Goal: Communication & Community: Answer question/provide support

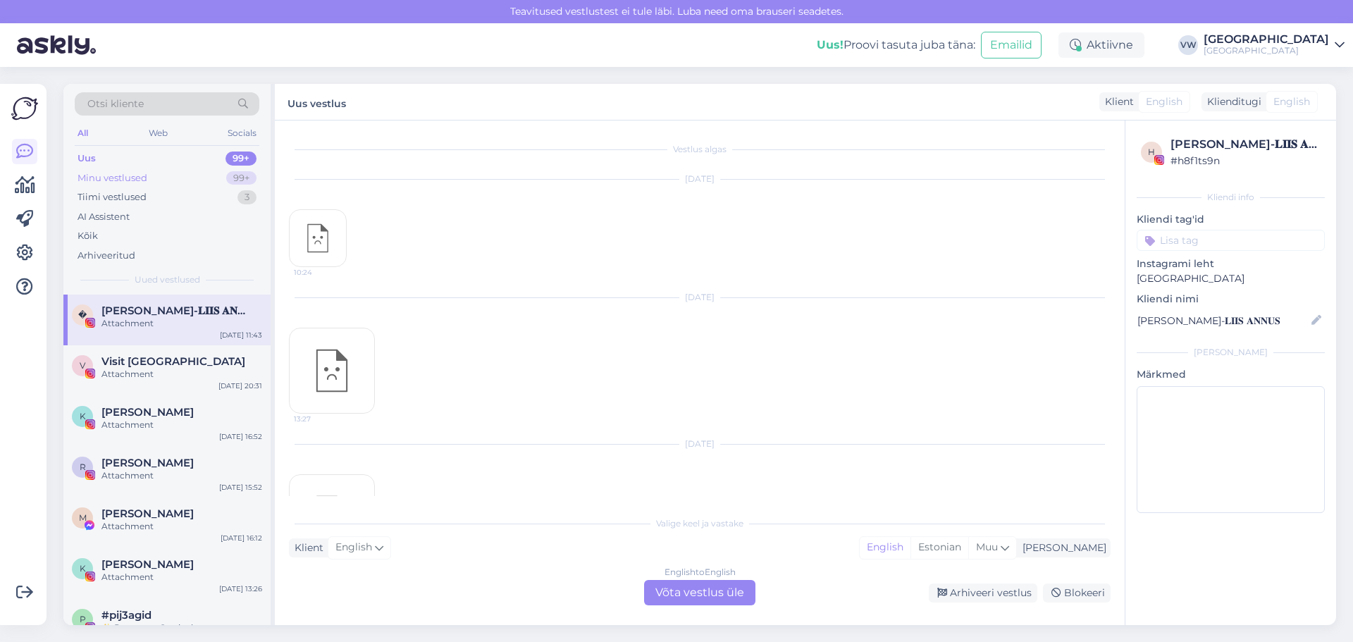
click at [175, 180] on div "Minu vestlused 99+" at bounding box center [167, 178] width 185 height 20
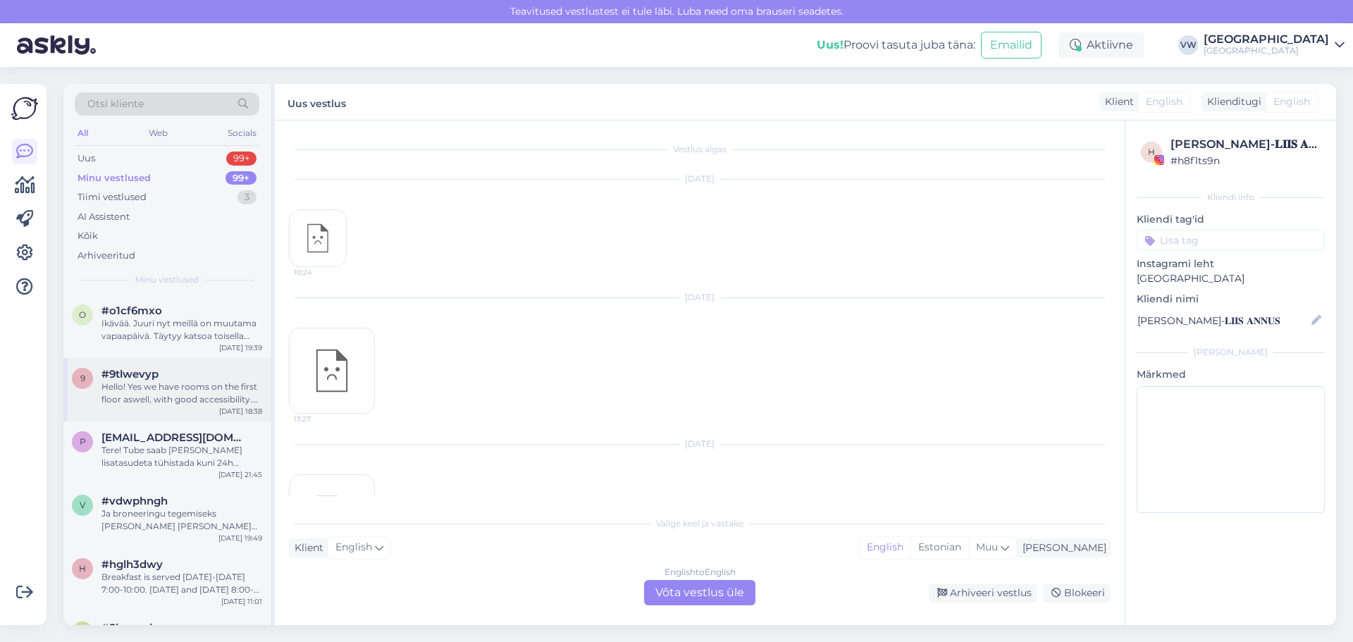
click at [176, 387] on div "Hello! Yes we have rooms on the first floor aswell, with good accessibility. Do…" at bounding box center [181, 392] width 161 height 25
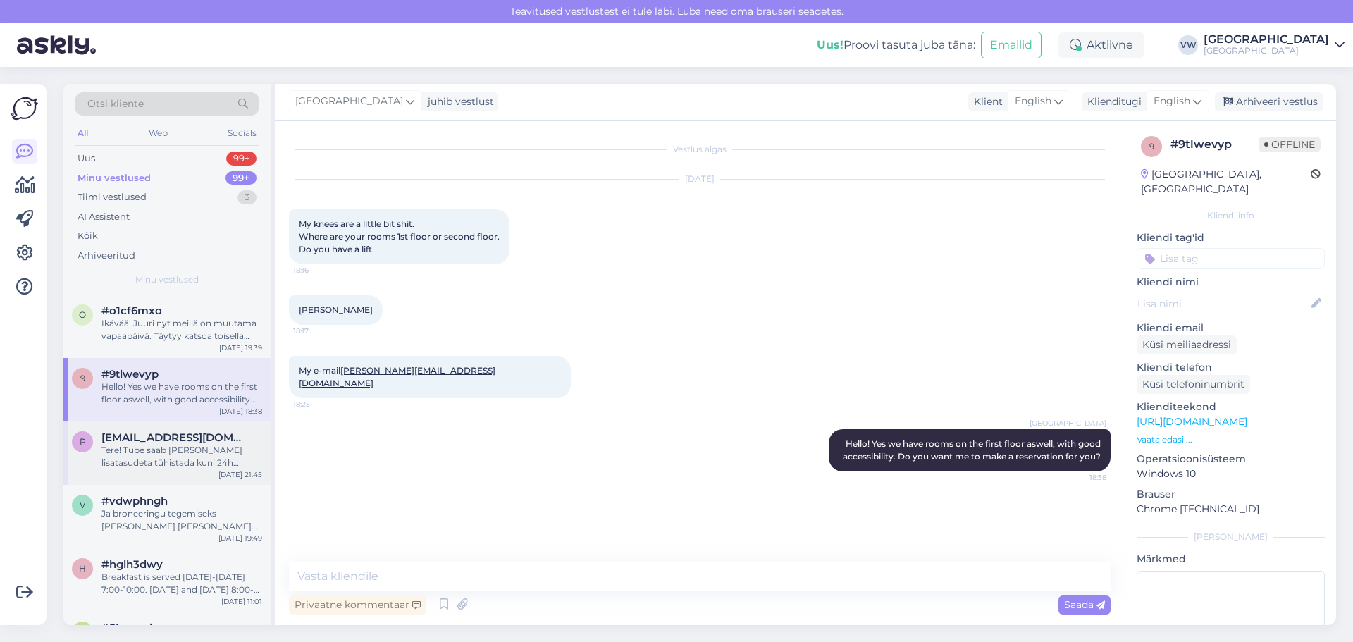
click at [186, 471] on div "p [EMAIL_ADDRESS][DOMAIN_NAME] Tere! Tube saab [PERSON_NAME] lisatasudeta tühis…" at bounding box center [166, 452] width 207 height 63
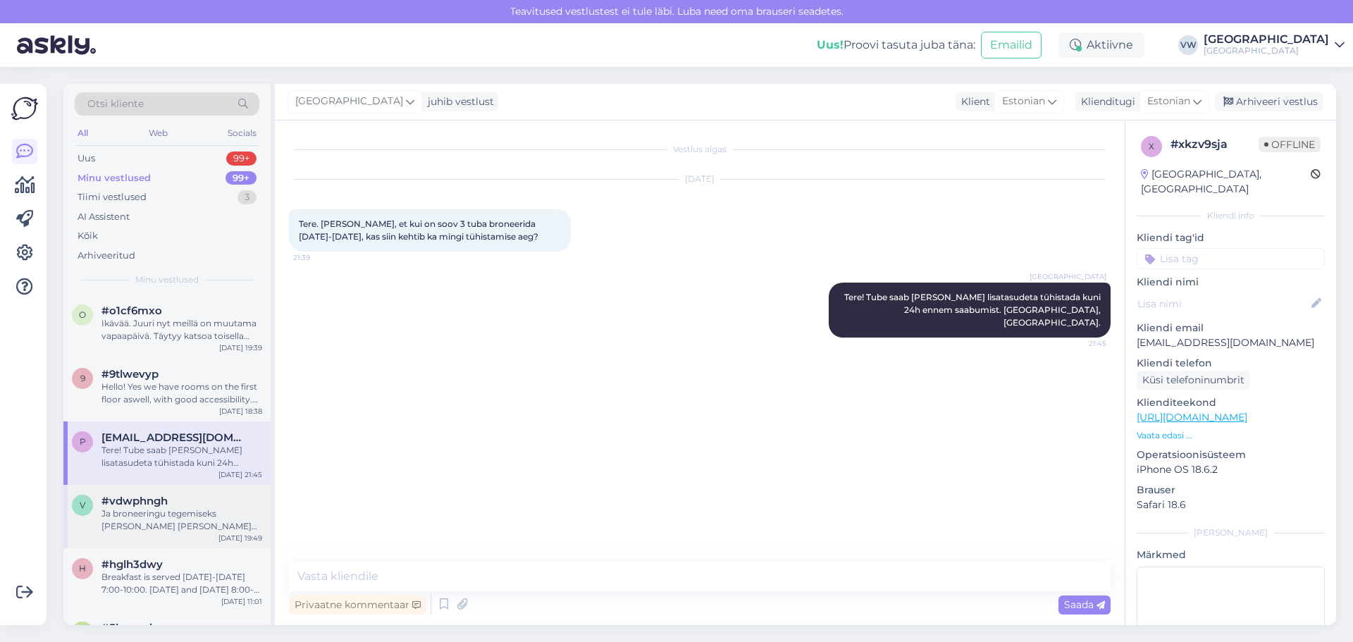
click at [189, 498] on div "#vdwphngh" at bounding box center [181, 501] width 161 height 13
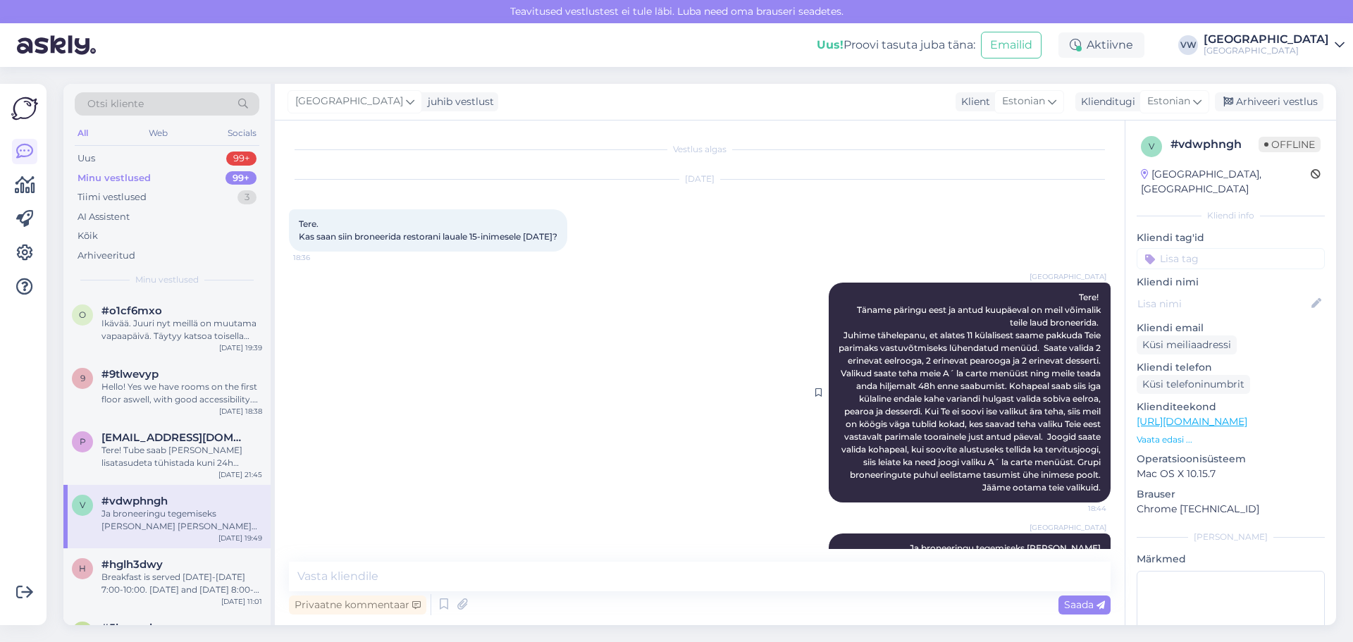
scroll to position [80, 0]
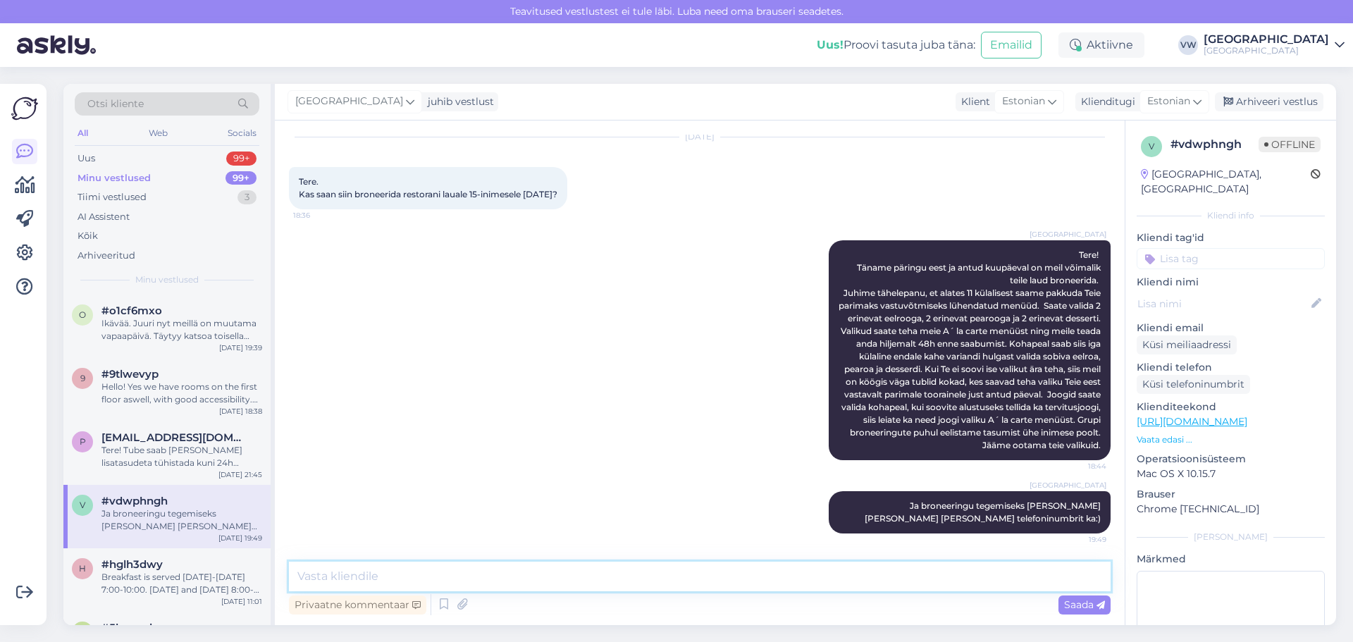
click at [407, 584] on textarea at bounding box center [700, 577] width 822 height 30
type textarea "T"
click at [191, 566] on div "#hglh3dwy" at bounding box center [181, 564] width 161 height 13
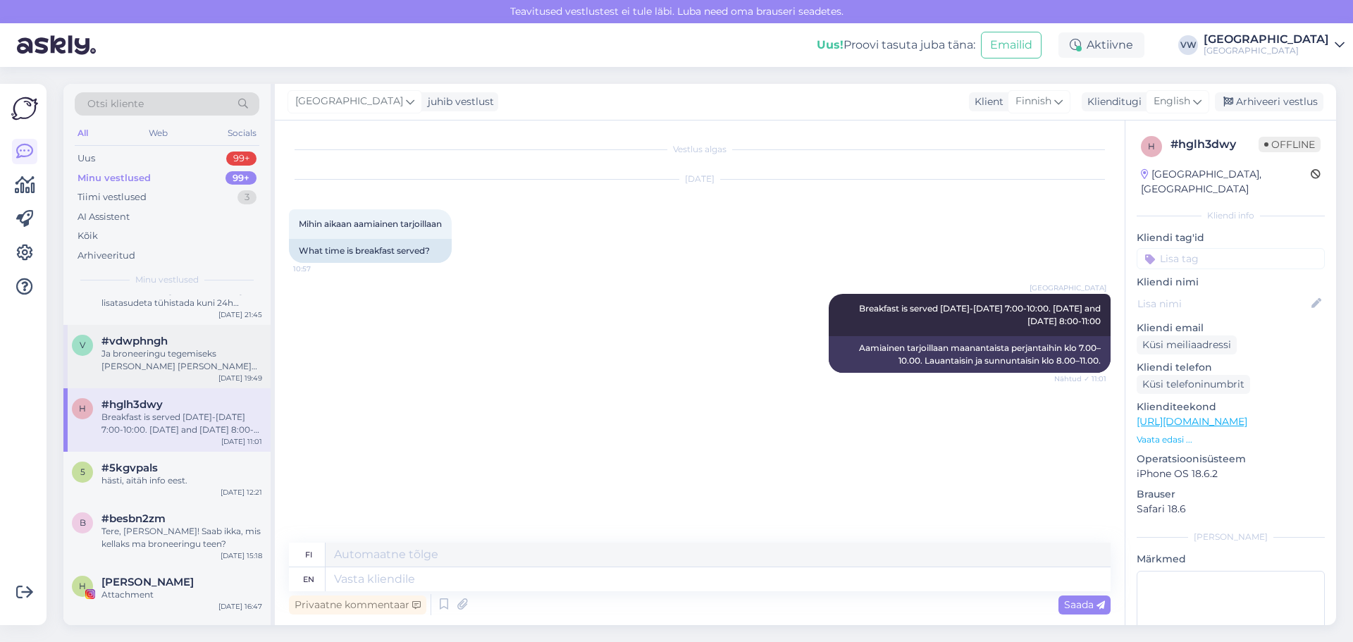
scroll to position [211, 0]
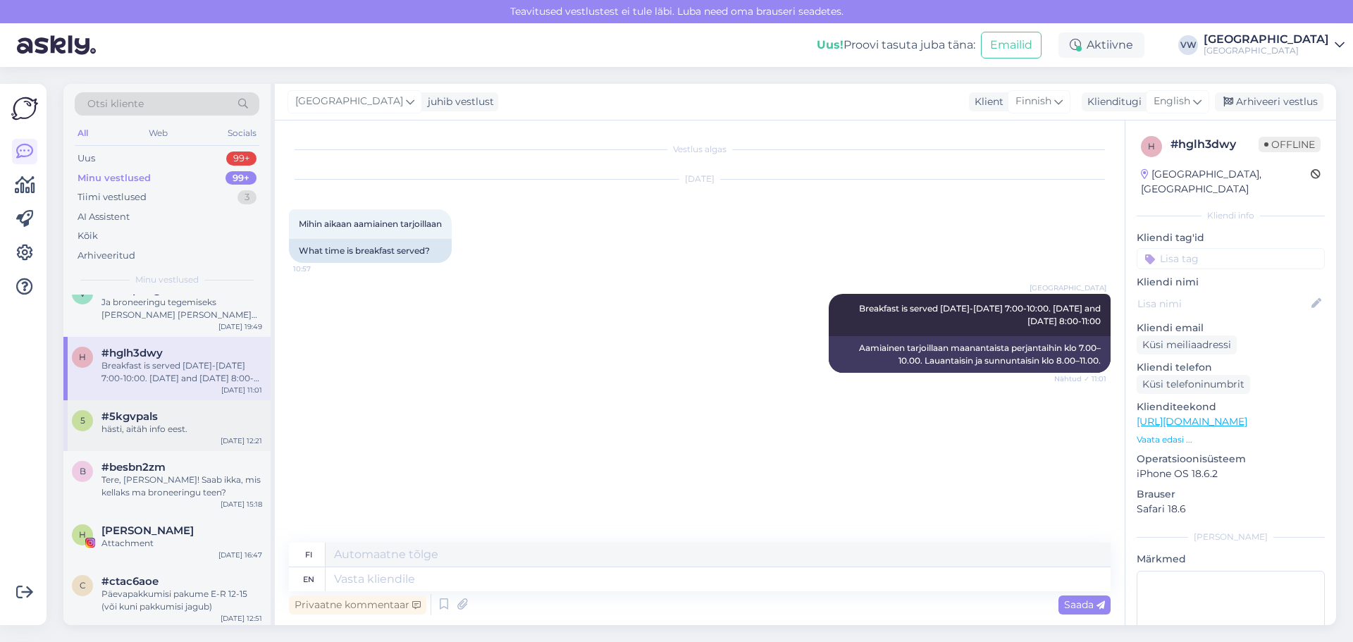
click at [183, 402] on div "5 #5kgvpals hästi, aitäh info eest. [DATE] 12:21" at bounding box center [166, 425] width 207 height 51
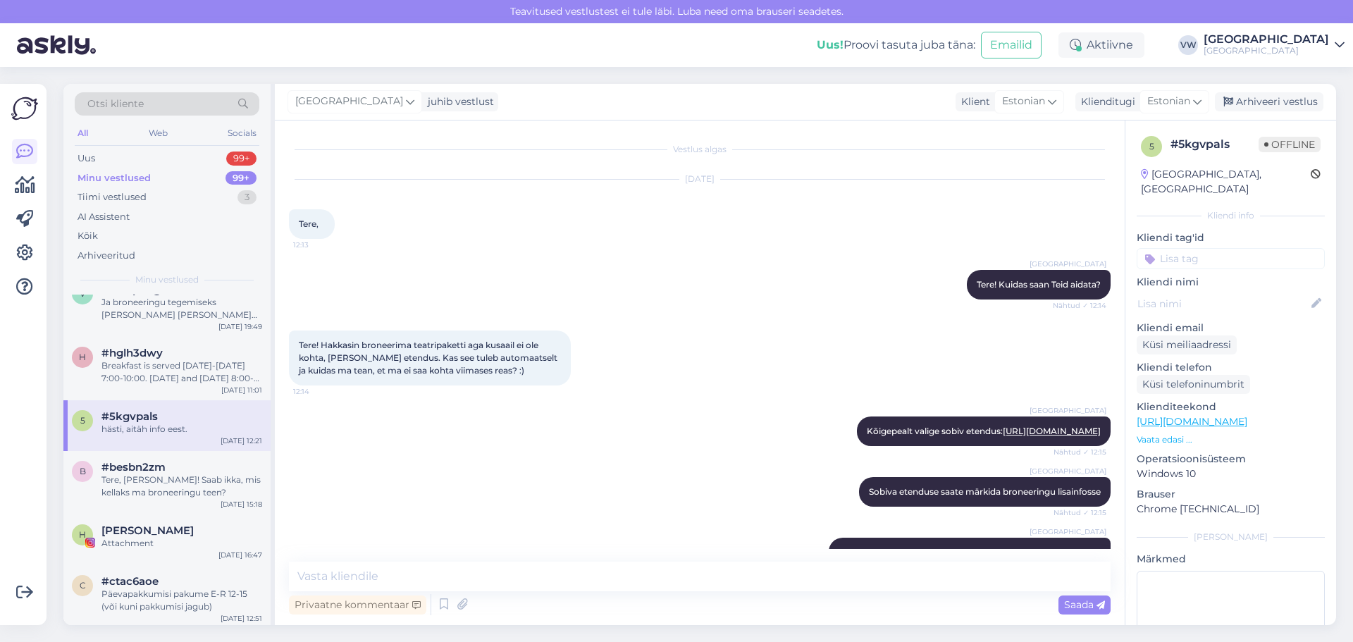
scroll to position [340, 0]
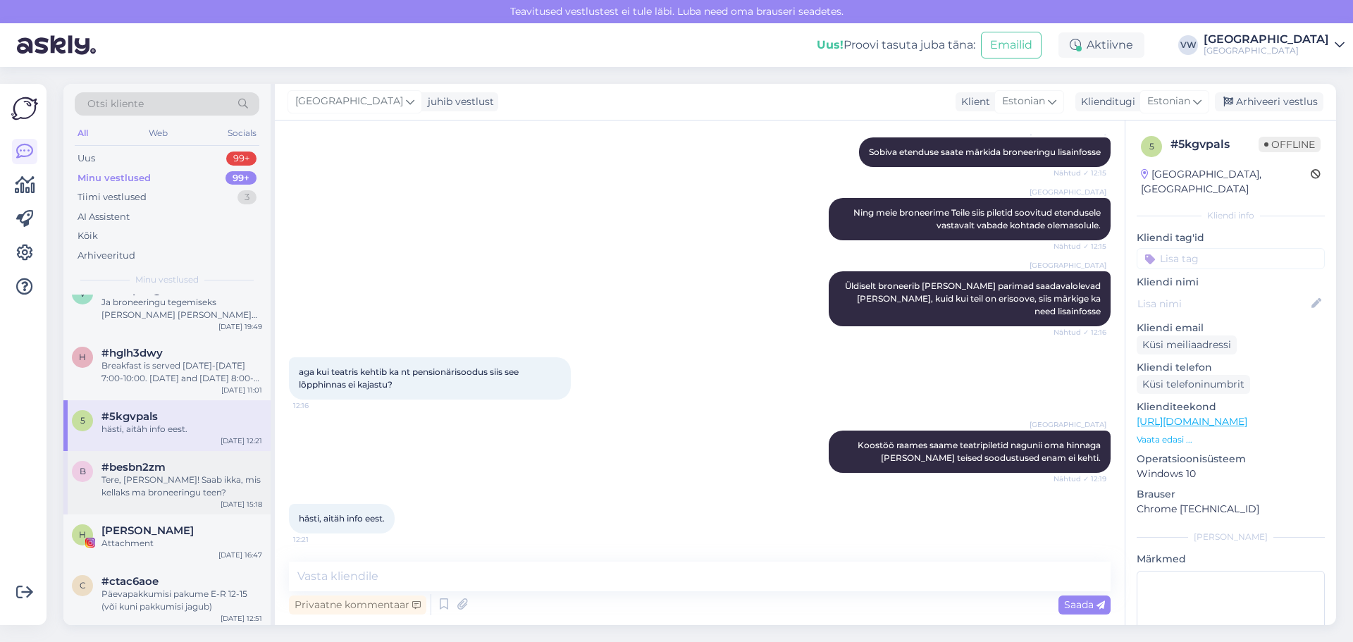
click at [202, 464] on div "#besbn2zm" at bounding box center [181, 467] width 161 height 13
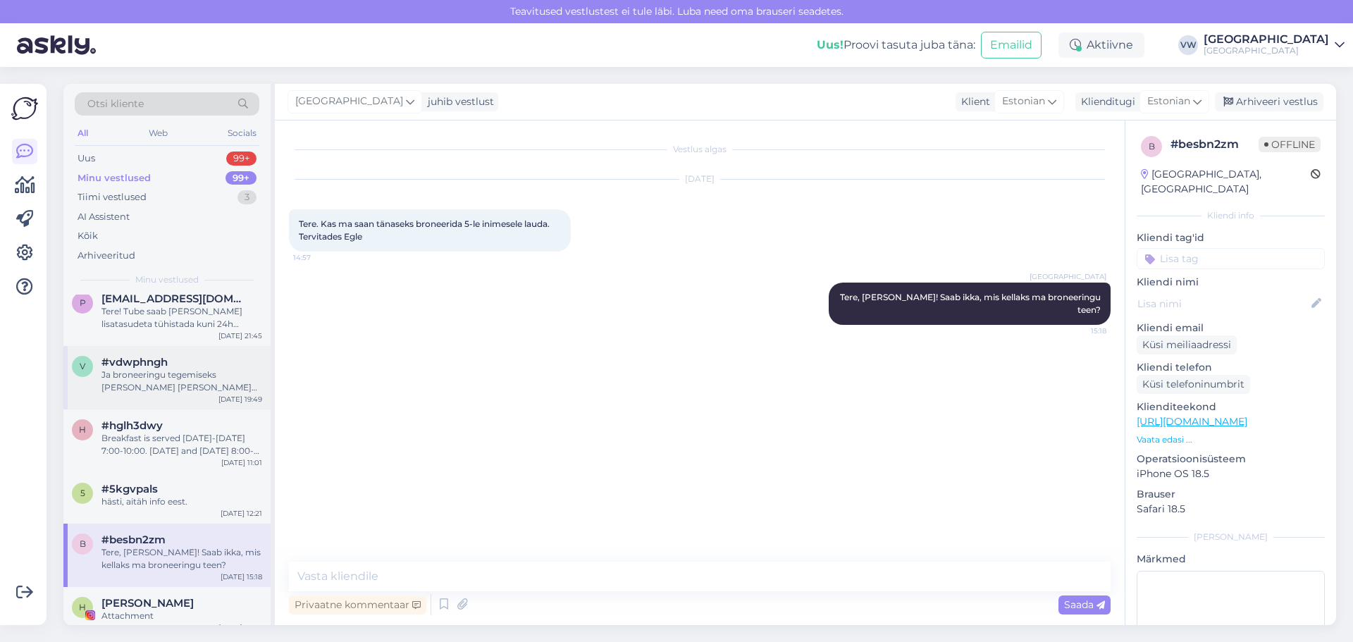
scroll to position [0, 0]
